Goal: Check status: Check status

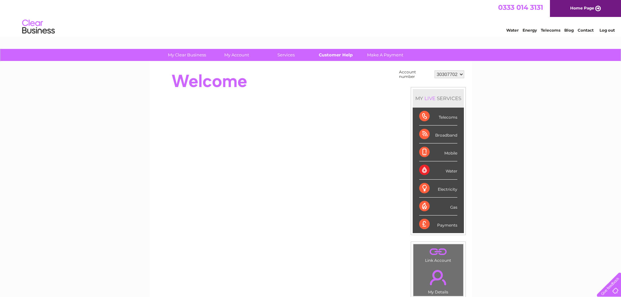
click at [335, 54] on link "Customer Help" at bounding box center [336, 55] width 54 height 12
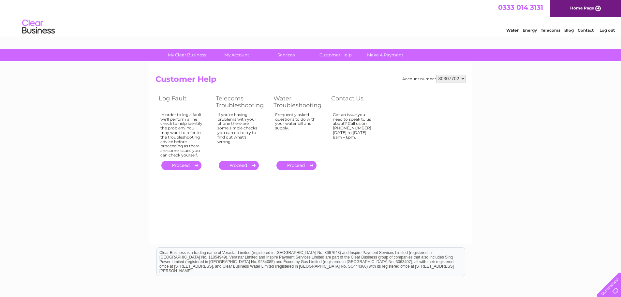
click at [173, 165] on link "." at bounding box center [181, 165] width 40 height 9
click at [461, 80] on select "30307702 30308323" at bounding box center [451, 79] width 30 height 8
select select "30308323"
click at [436, 75] on select "30307702 30308323" at bounding box center [451, 79] width 30 height 8
click at [182, 167] on link "." at bounding box center [181, 165] width 40 height 9
